Goal: Book appointment/travel/reservation

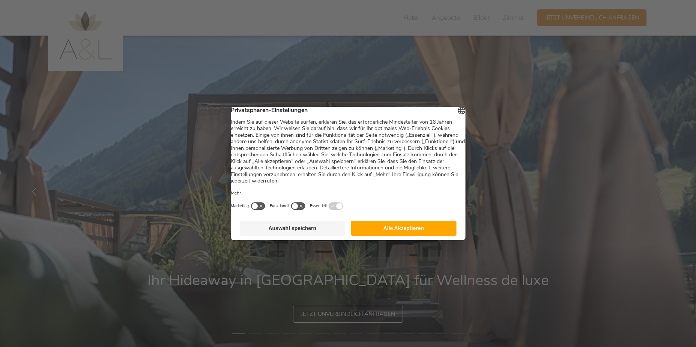
click at [409, 234] on button "Alle Akzeptieren" at bounding box center [403, 228] width 105 height 15
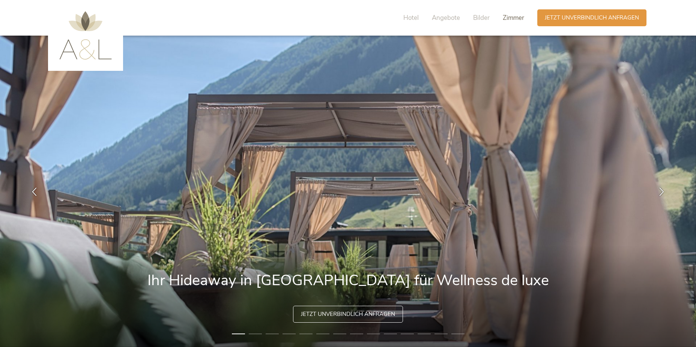
click at [516, 15] on span "Zimmer" at bounding box center [513, 18] width 21 height 9
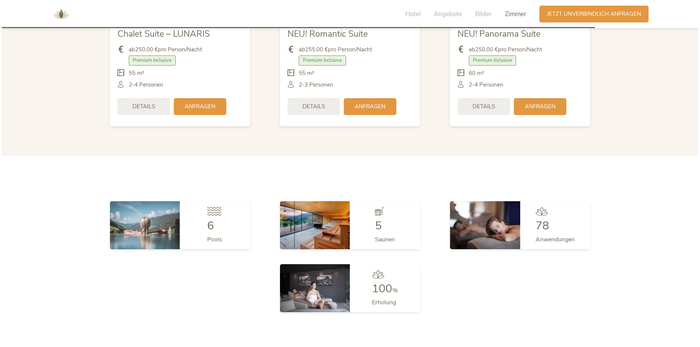
scroll to position [1906, 0]
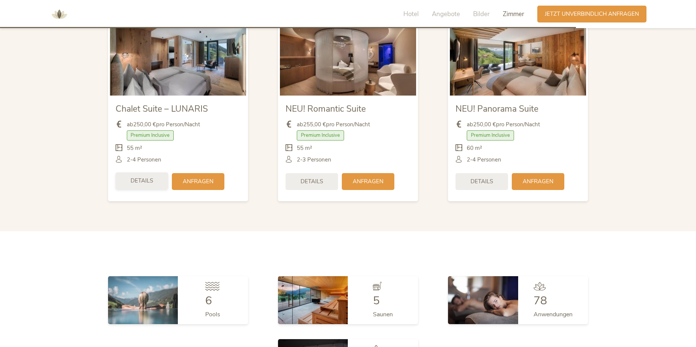
click at [154, 179] on div "Details" at bounding box center [142, 181] width 53 height 17
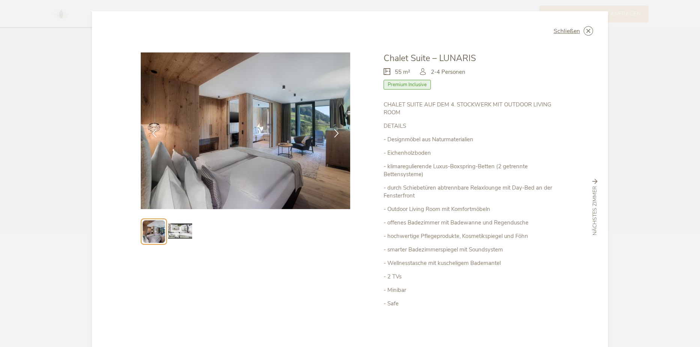
click at [173, 235] on img at bounding box center [180, 232] width 24 height 24
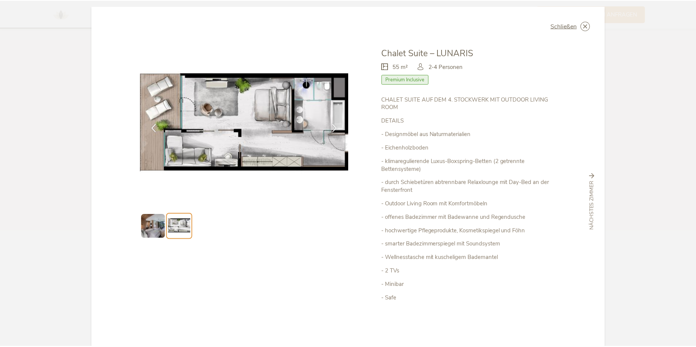
scroll to position [0, 0]
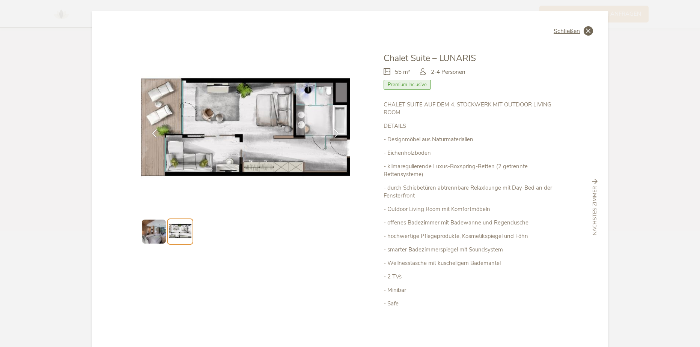
click at [569, 26] on div "Schließen" at bounding box center [573, 30] width 39 height 9
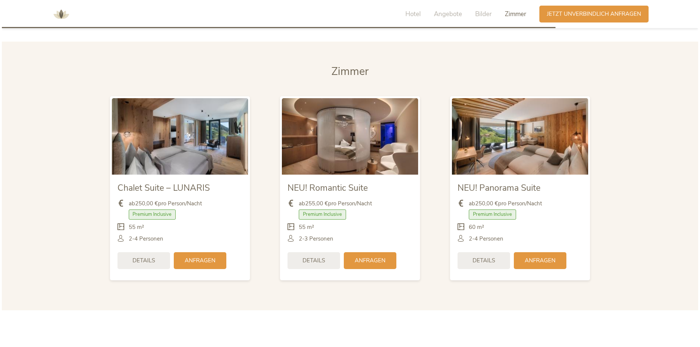
scroll to position [1830, 0]
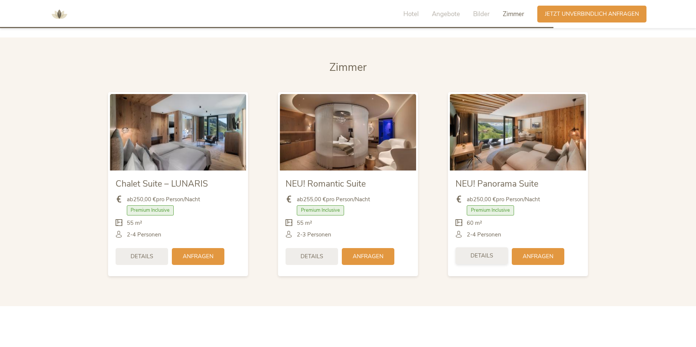
click at [482, 263] on div "Details" at bounding box center [482, 256] width 53 height 17
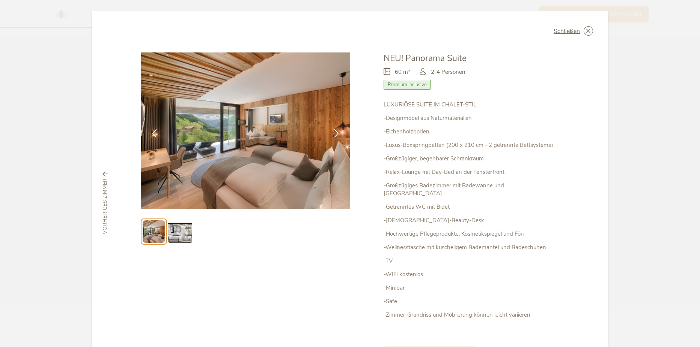
click at [184, 233] on img at bounding box center [180, 232] width 24 height 24
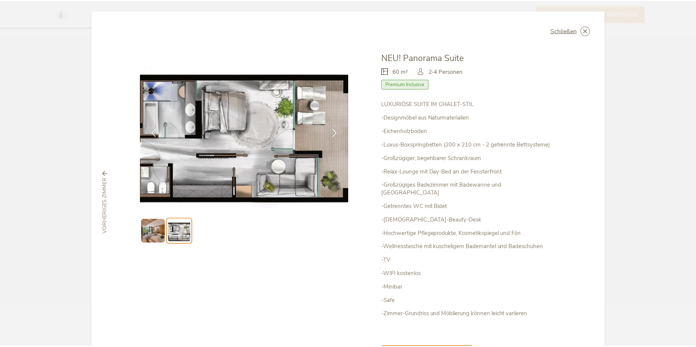
scroll to position [0, 0]
click at [561, 23] on div "Schließen NEU! Panorama Suite 60 m² Premium Inclusive" at bounding box center [350, 203] width 516 height 384
click at [561, 33] on span "Schließen" at bounding box center [567, 31] width 26 height 6
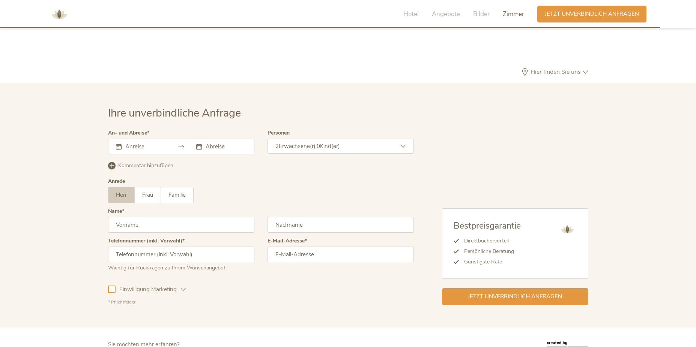
scroll to position [2303, 0]
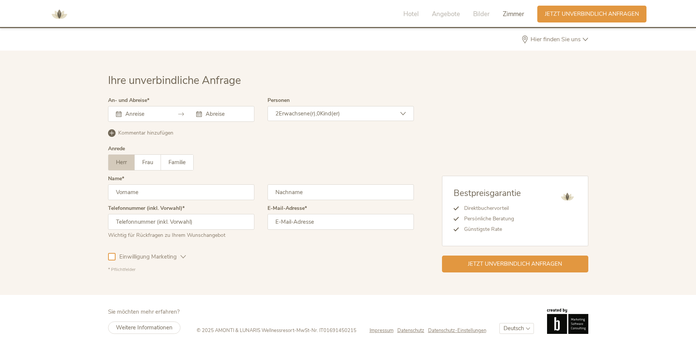
click at [384, 113] on div "2 Erwachsene(r), 0 Kind(er)" at bounding box center [341, 113] width 146 height 15
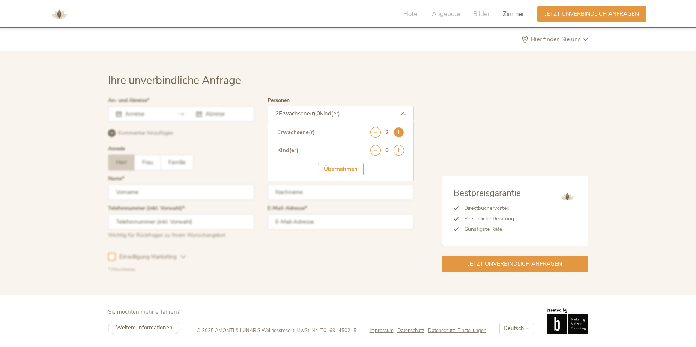
click at [397, 132] on icon at bounding box center [399, 132] width 11 height 11
click at [342, 170] on div "Übernehmen" at bounding box center [341, 169] width 46 height 12
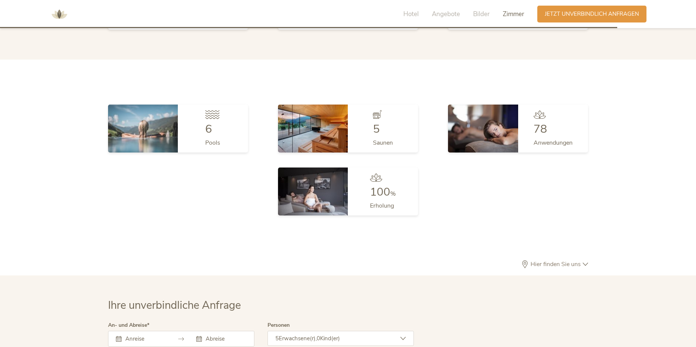
scroll to position [1852, 0]
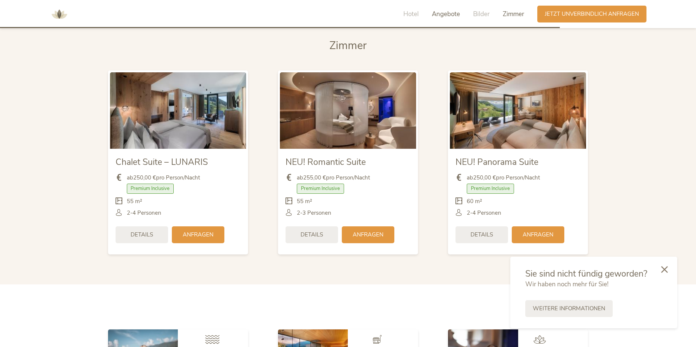
click at [450, 16] on span "Angebote" at bounding box center [446, 14] width 28 height 9
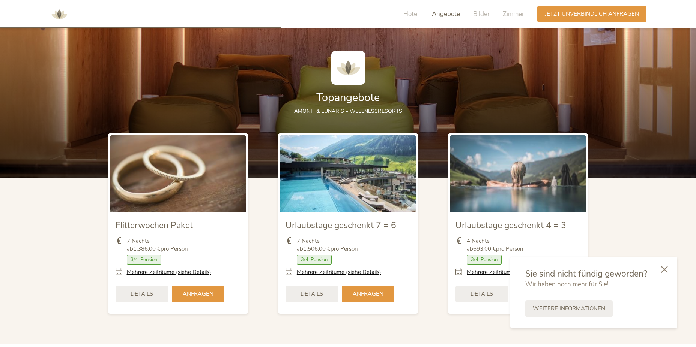
scroll to position [870, 0]
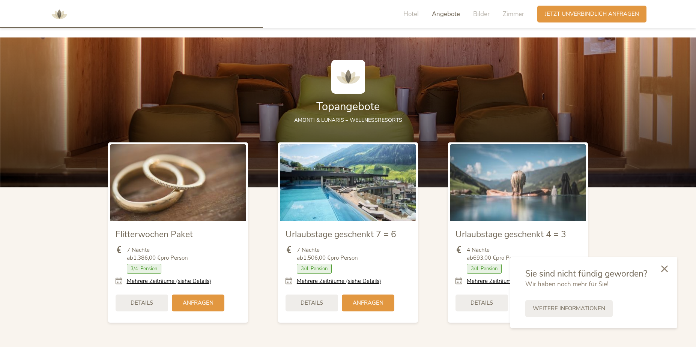
click at [662, 271] on icon at bounding box center [664, 269] width 7 height 7
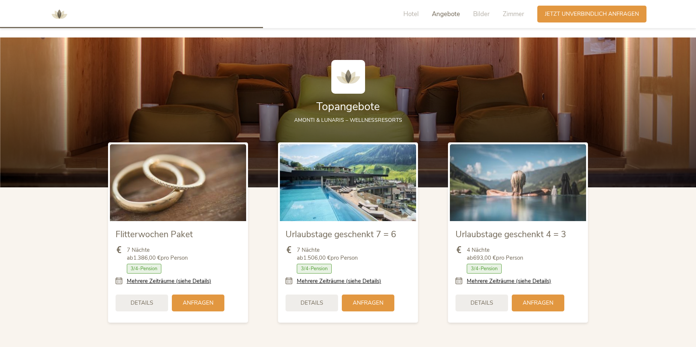
click at [480, 21] on div "Hotel Angebote Bilder Zimmer" at bounding box center [465, 14] width 143 height 17
click at [480, 14] on span "Bilder" at bounding box center [481, 14] width 17 height 9
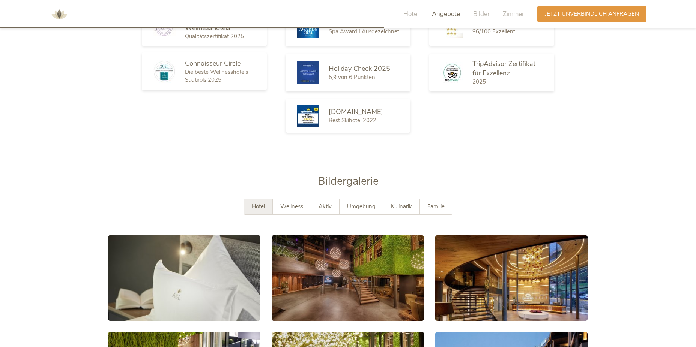
scroll to position [1269, 0]
